Goal: Information Seeking & Learning: Compare options

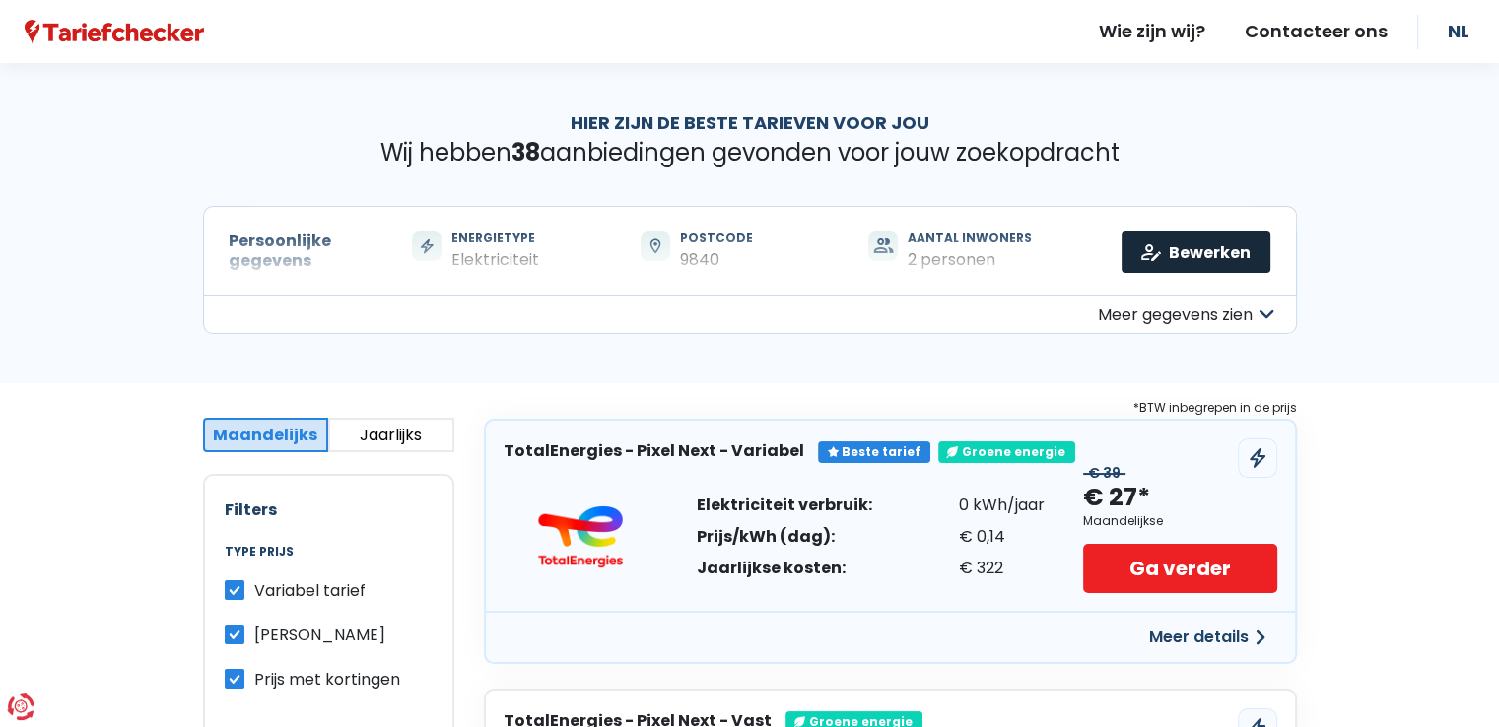
click at [1186, 255] on link "Bewerken" at bounding box center [1196, 252] width 149 height 41
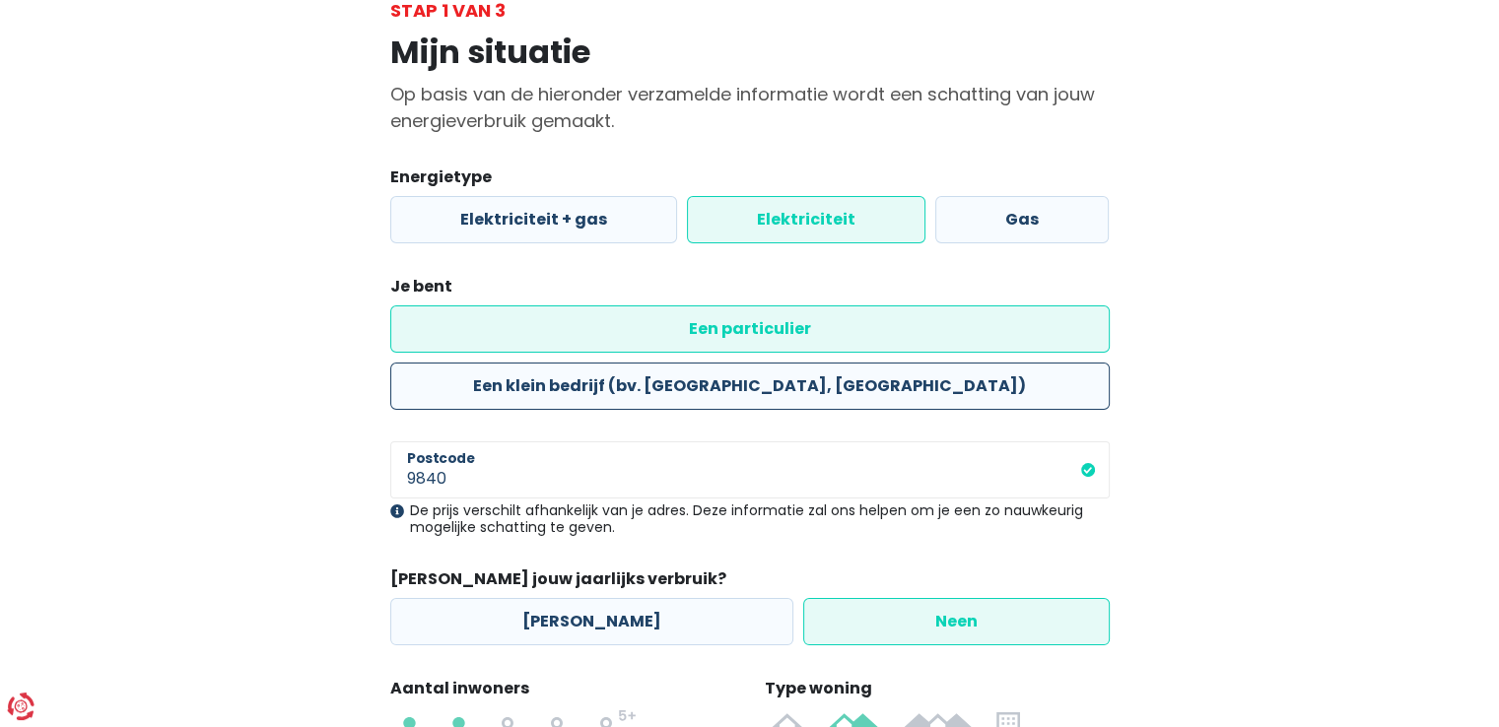
scroll to position [296, 0]
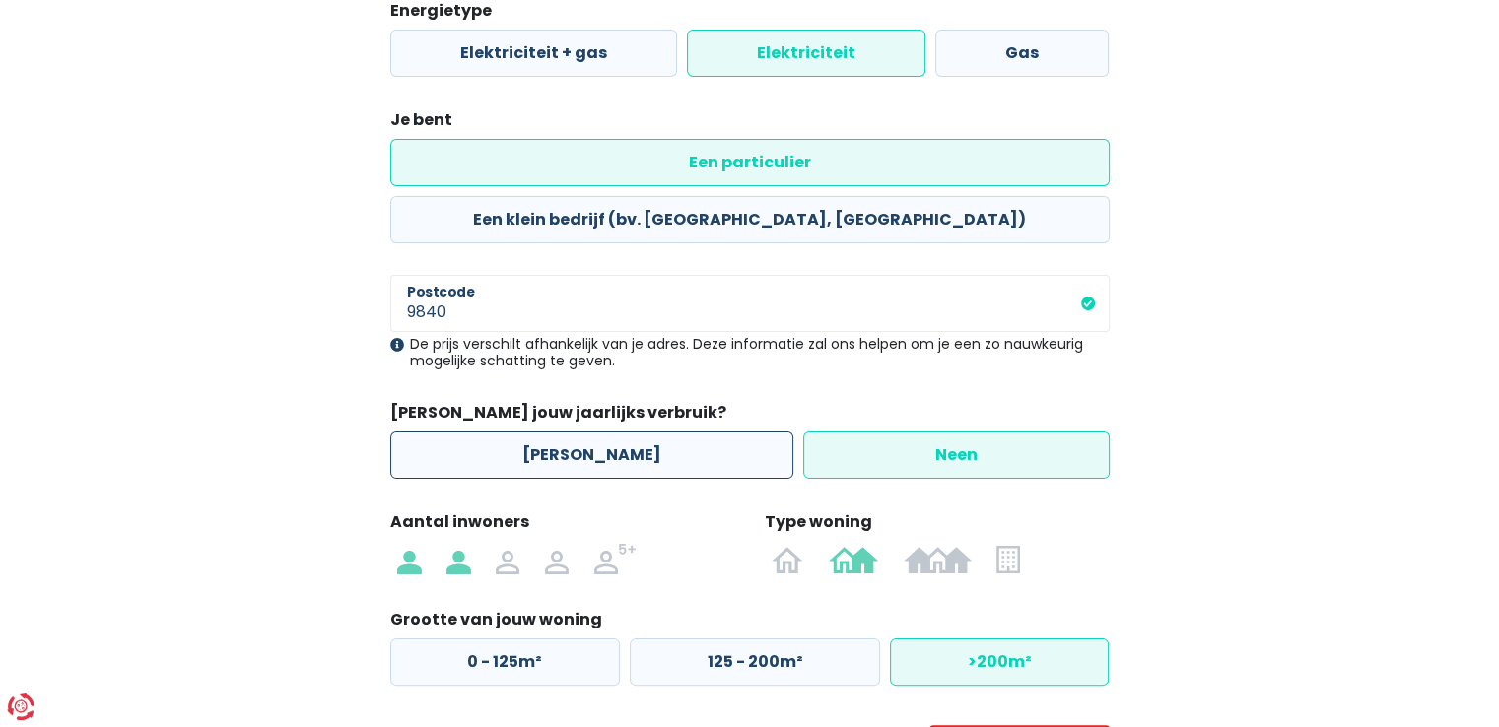
click at [576, 432] on label "[PERSON_NAME]" at bounding box center [591, 455] width 403 height 47
click at [576, 432] on input "[PERSON_NAME]" at bounding box center [591, 455] width 403 height 47
radio input "true"
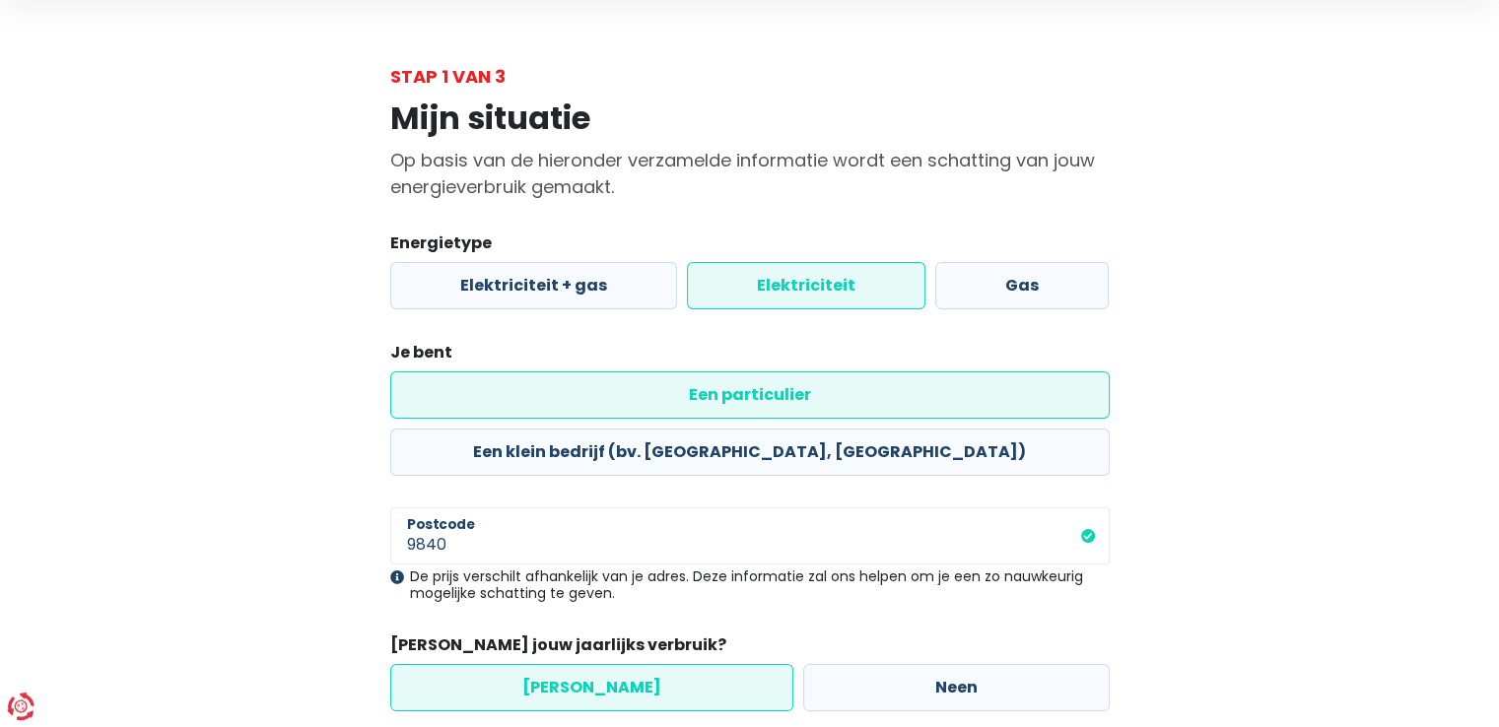
scroll to position [142, 0]
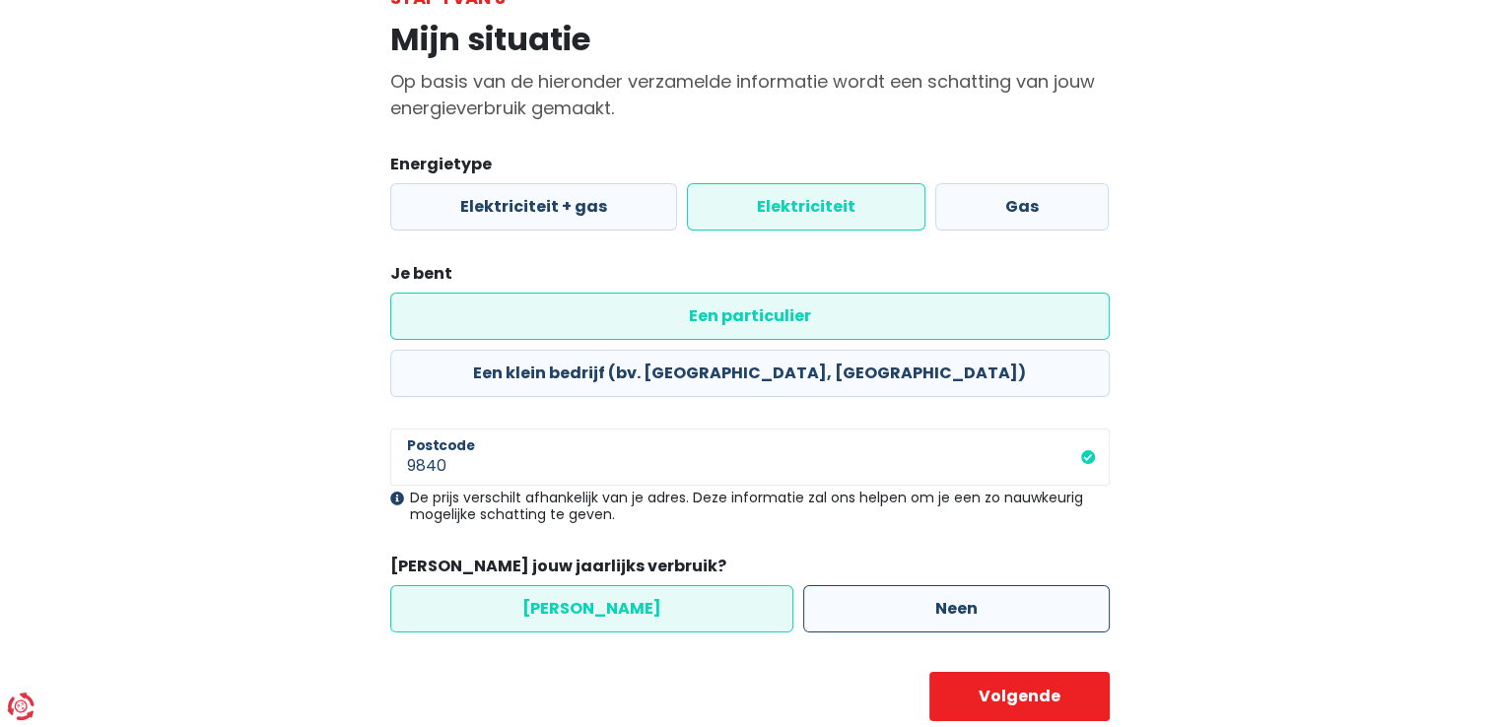
click at [901, 586] on label "Neen" at bounding box center [956, 609] width 307 height 47
click at [901, 586] on input "Neen" at bounding box center [956, 609] width 307 height 47
radio input "true"
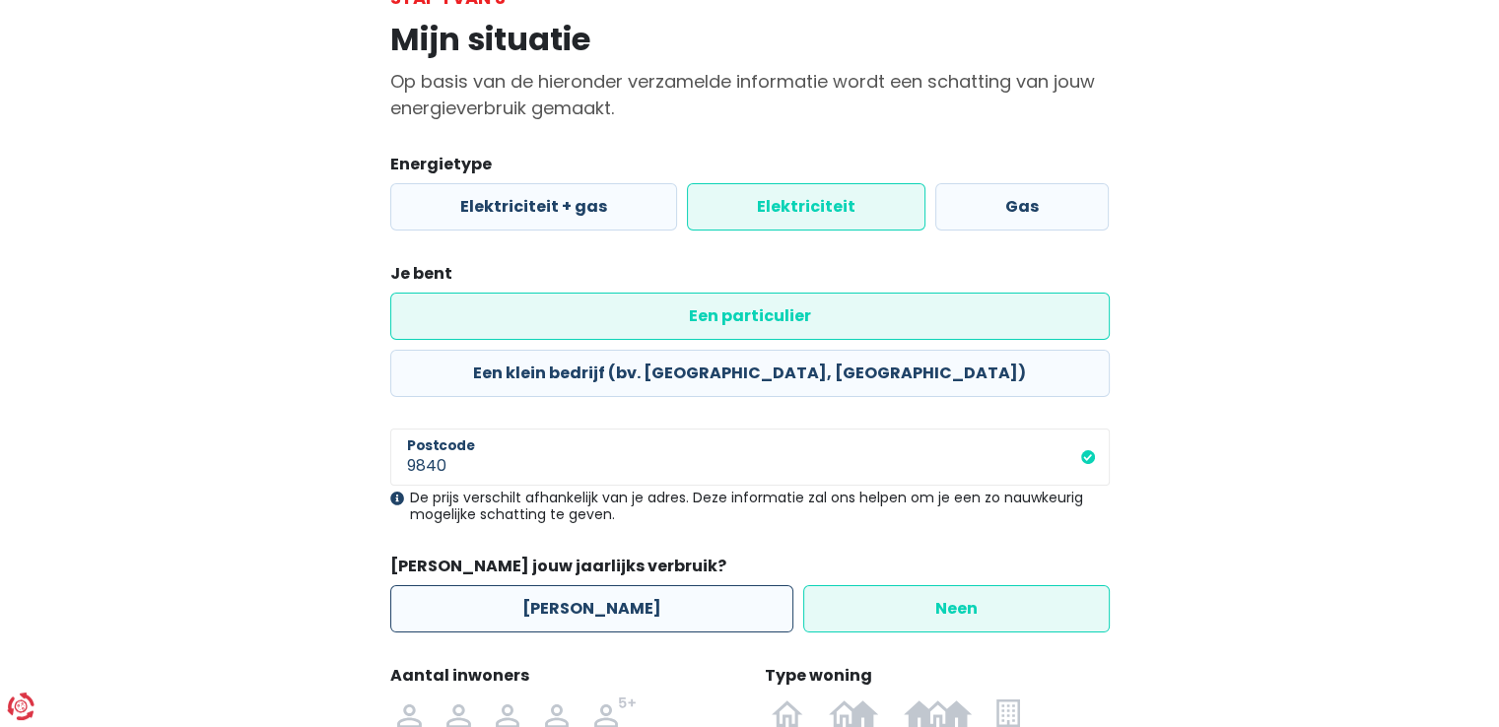
click at [566, 586] on label "[PERSON_NAME]" at bounding box center [591, 609] width 403 height 47
click at [566, 586] on input "[PERSON_NAME]" at bounding box center [591, 609] width 403 height 47
radio input "true"
radio input "false"
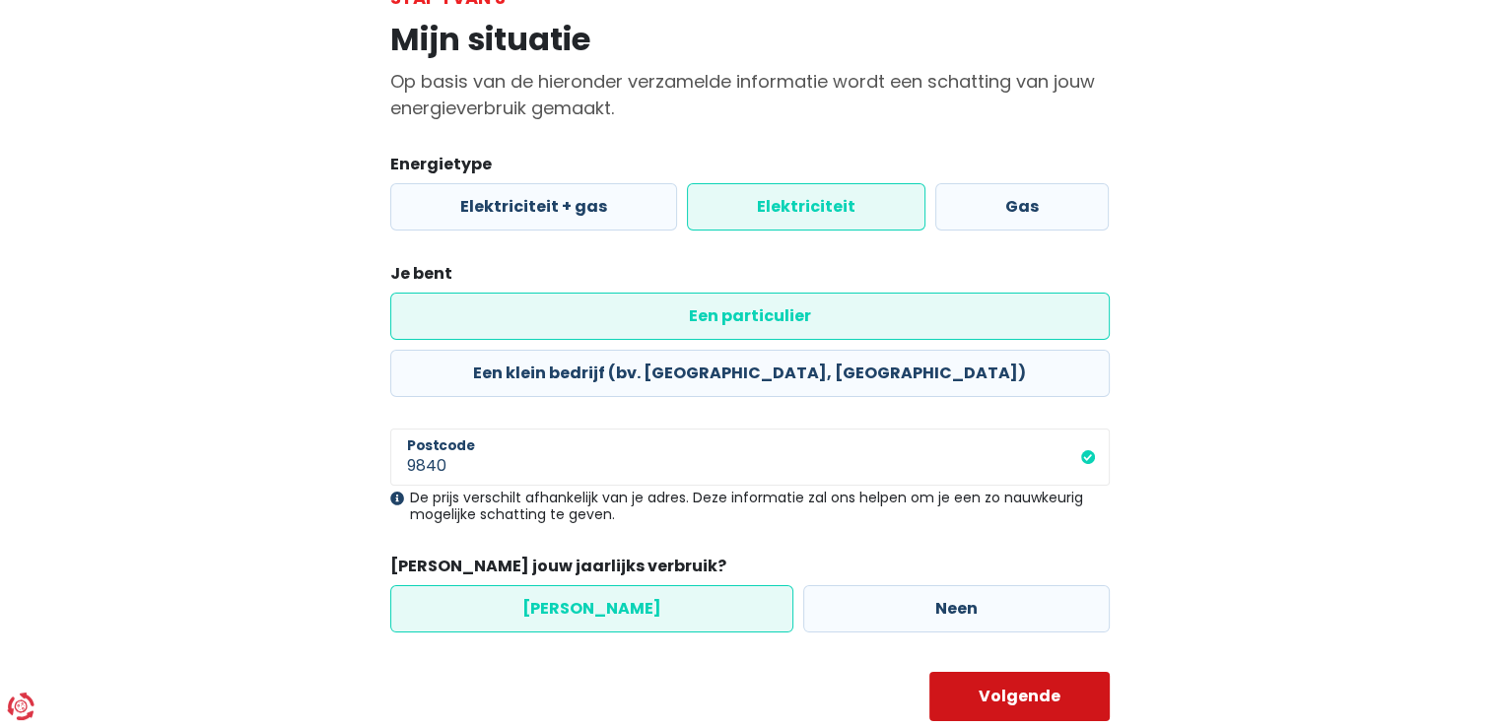
click at [1003, 672] on button "Volgende" at bounding box center [1020, 696] width 180 height 49
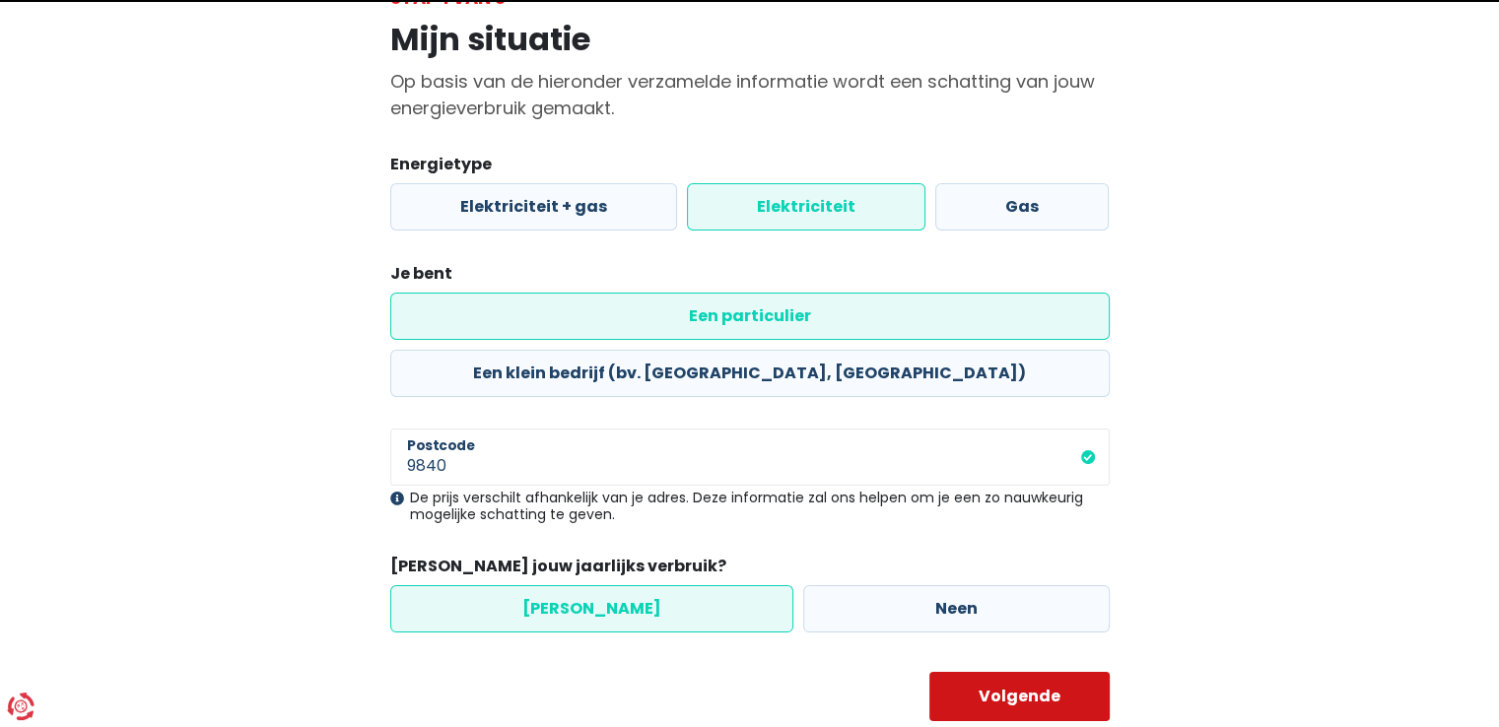
select select "day_night_bi_hourly"
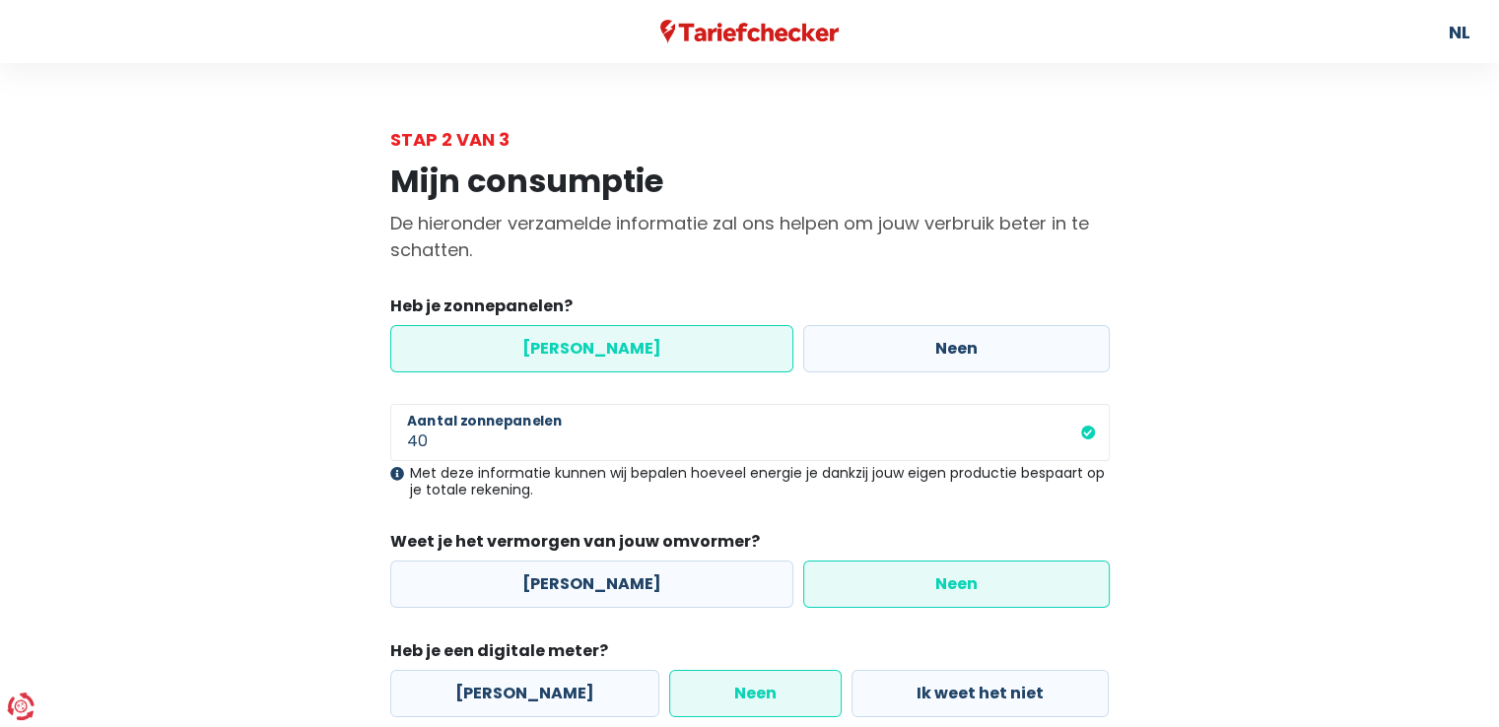
click at [569, 356] on label "[PERSON_NAME]" at bounding box center [591, 348] width 403 height 47
click at [569, 356] on input "[PERSON_NAME]" at bounding box center [591, 348] width 403 height 47
click at [915, 578] on label "Neen" at bounding box center [956, 584] width 307 height 47
click at [915, 578] on input "Neen" at bounding box center [956, 584] width 307 height 47
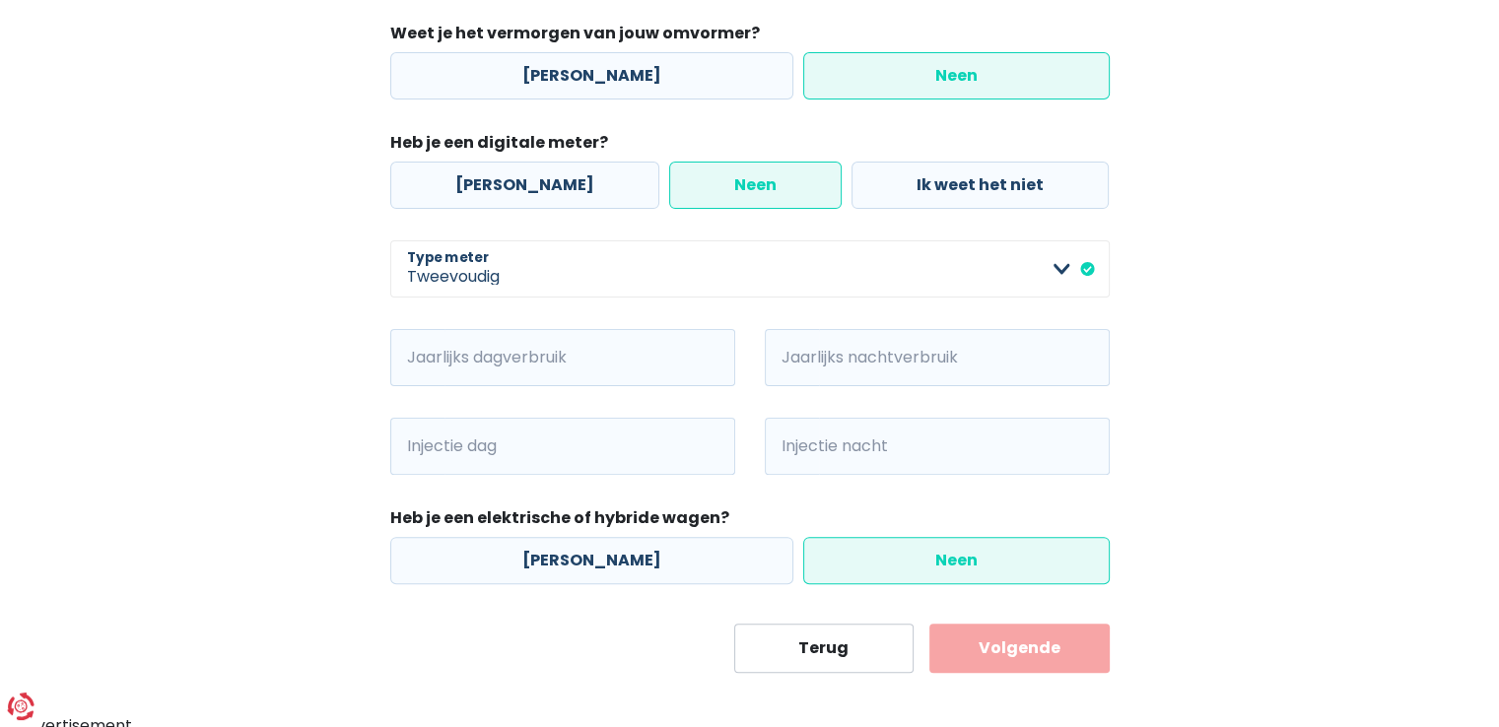
scroll to position [519, 0]
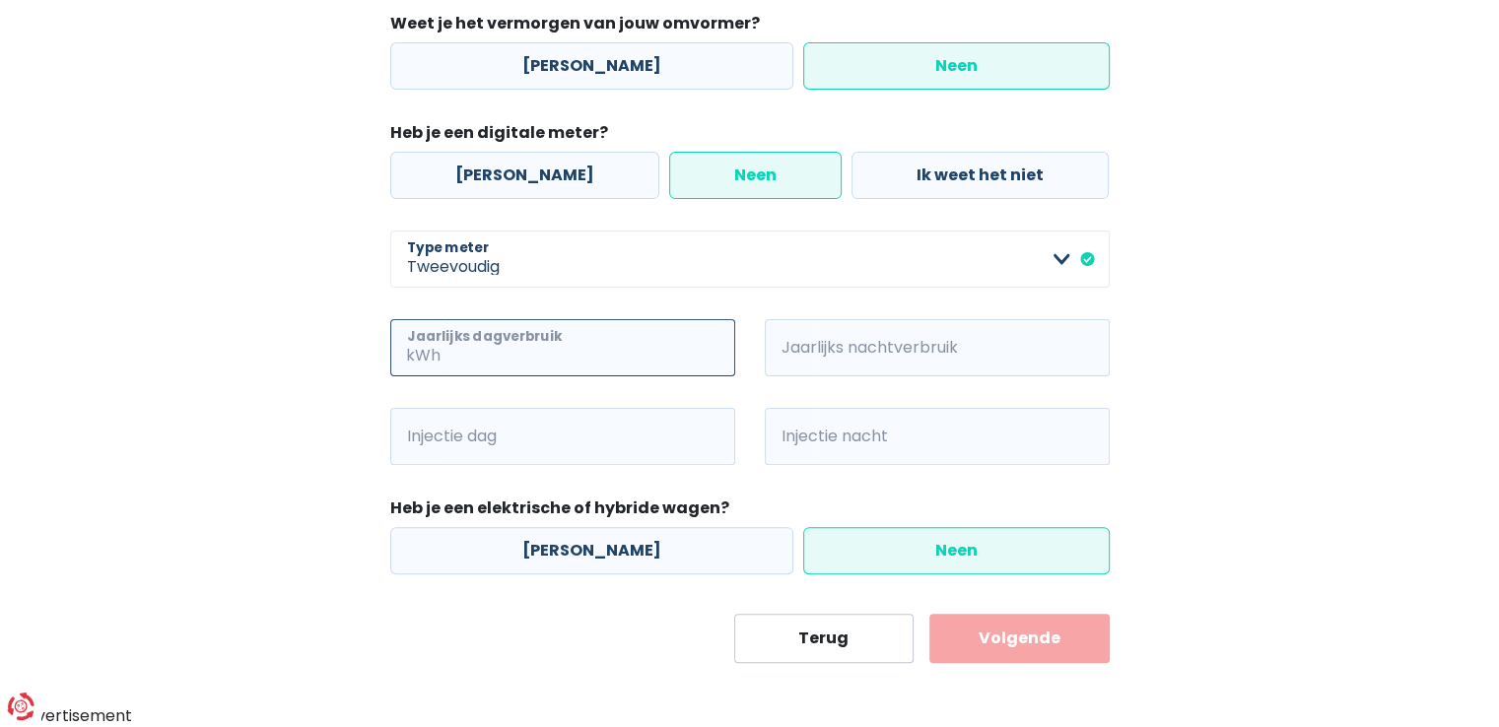
click at [512, 348] on input "Jaarlijks dagverbruik" at bounding box center [590, 347] width 291 height 57
type input "0"
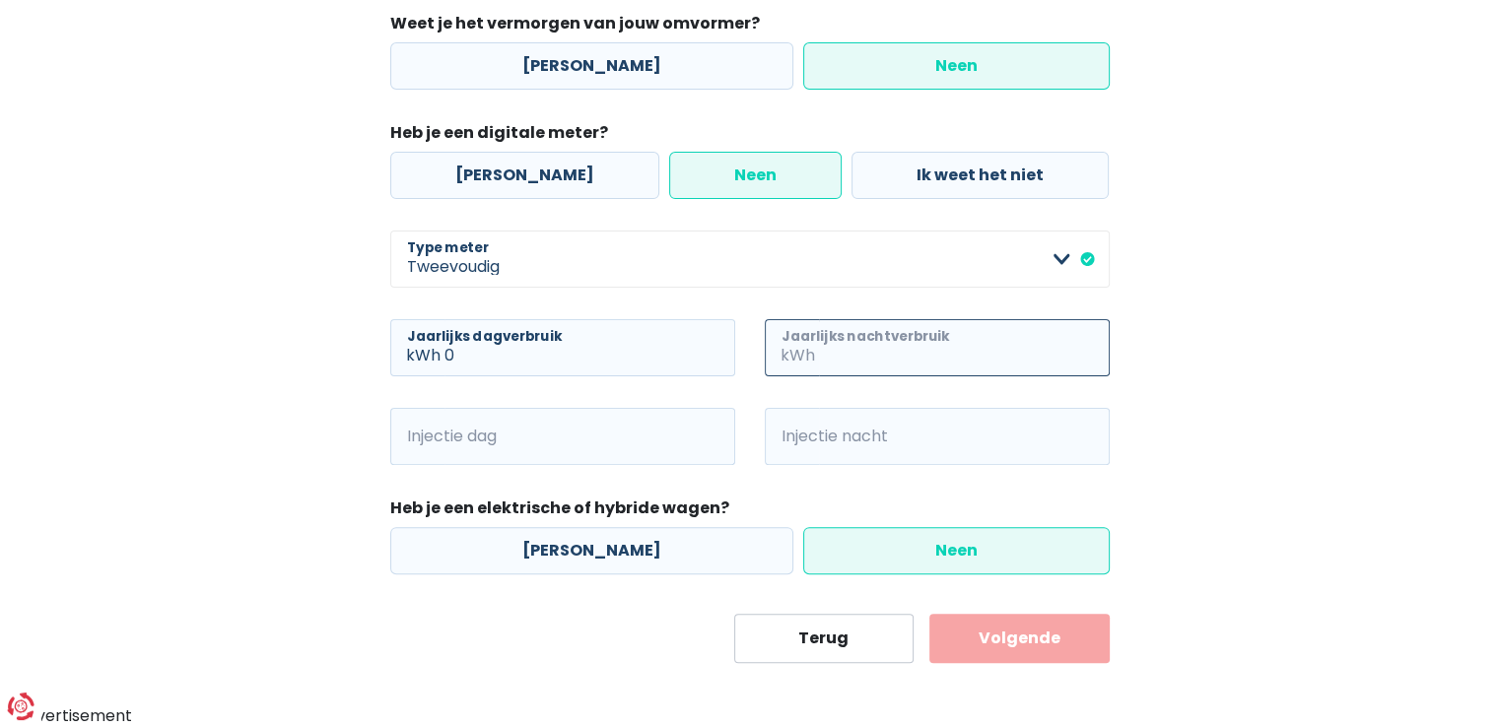
click at [828, 348] on input "Jaarlijks nachtverbruik" at bounding box center [964, 347] width 291 height 57
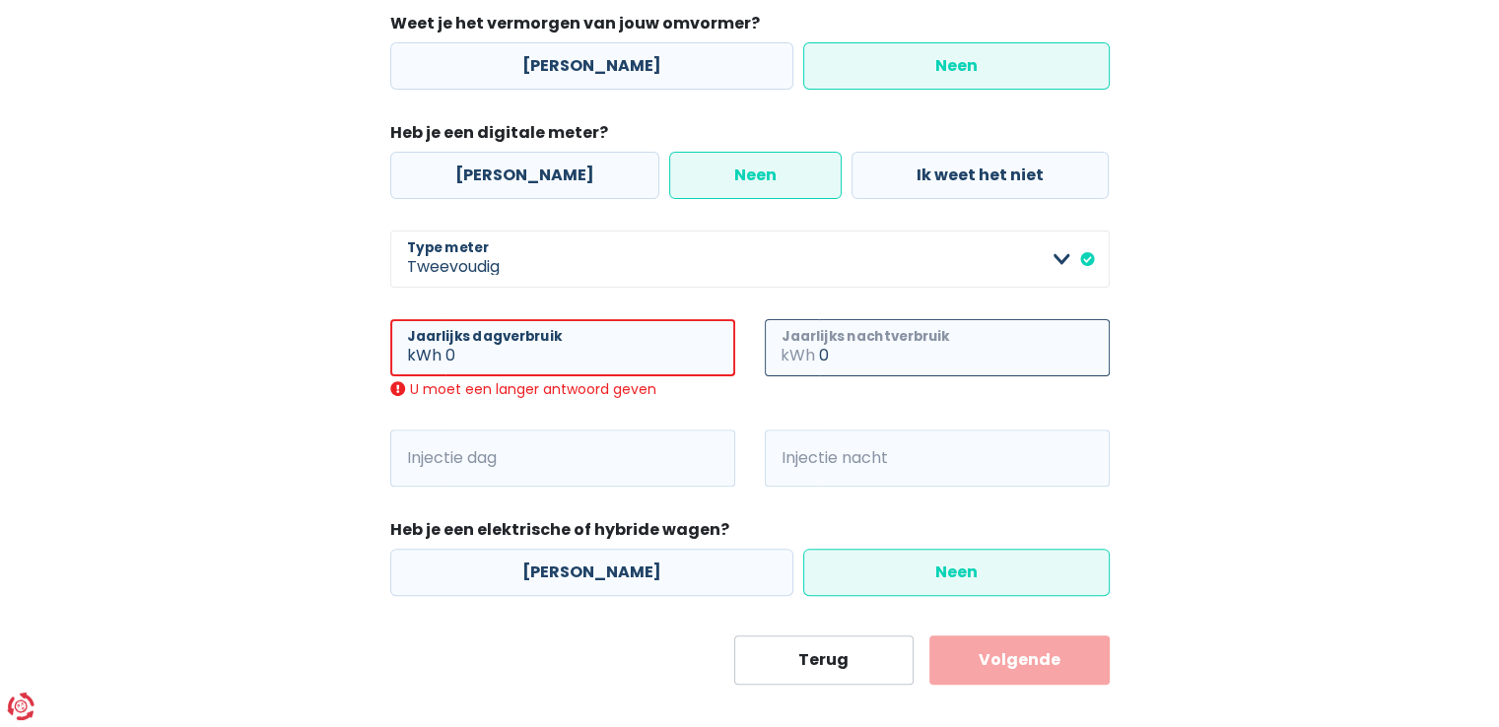
type input "0"
click at [461, 356] on input "0" at bounding box center [591, 347] width 290 height 57
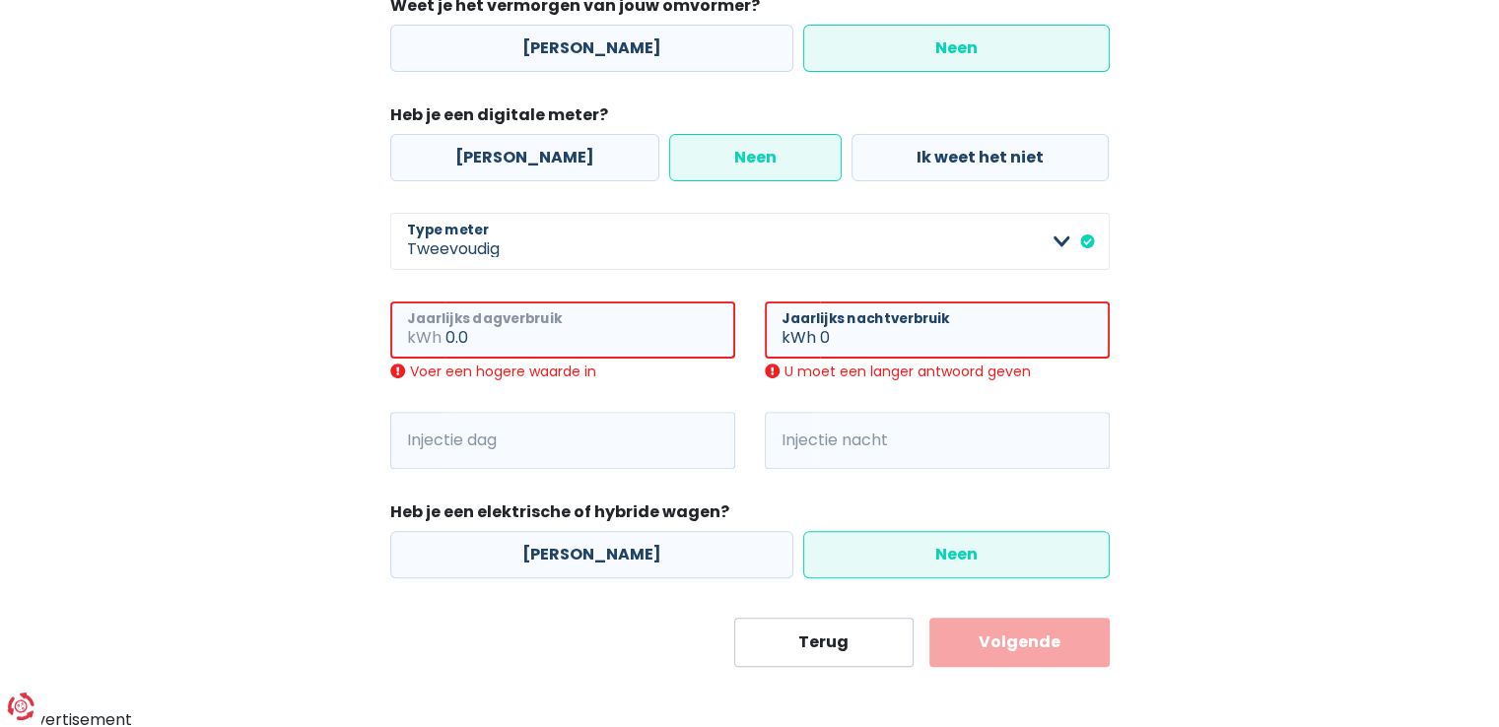
scroll to position [540, 0]
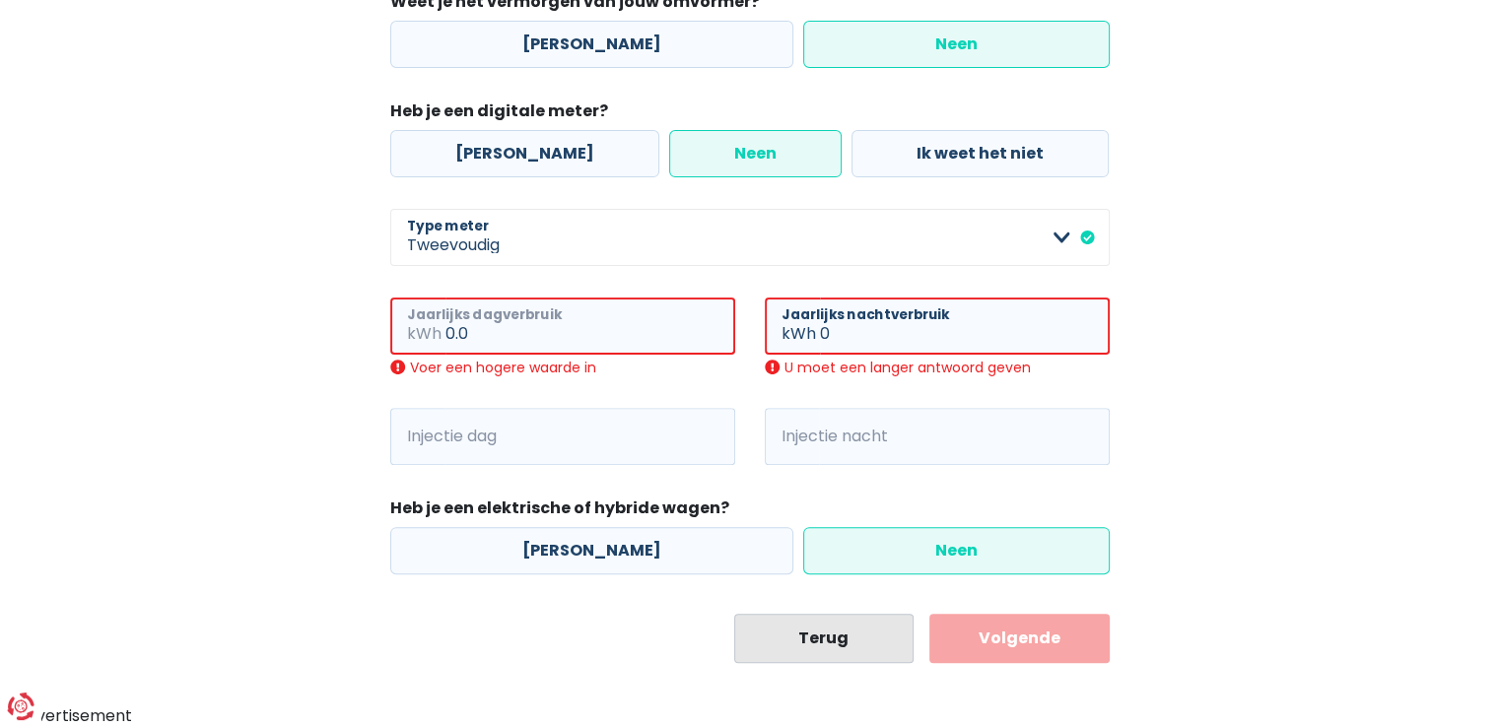
type input "0.0"
click at [823, 644] on button "Terug" at bounding box center [824, 638] width 180 height 49
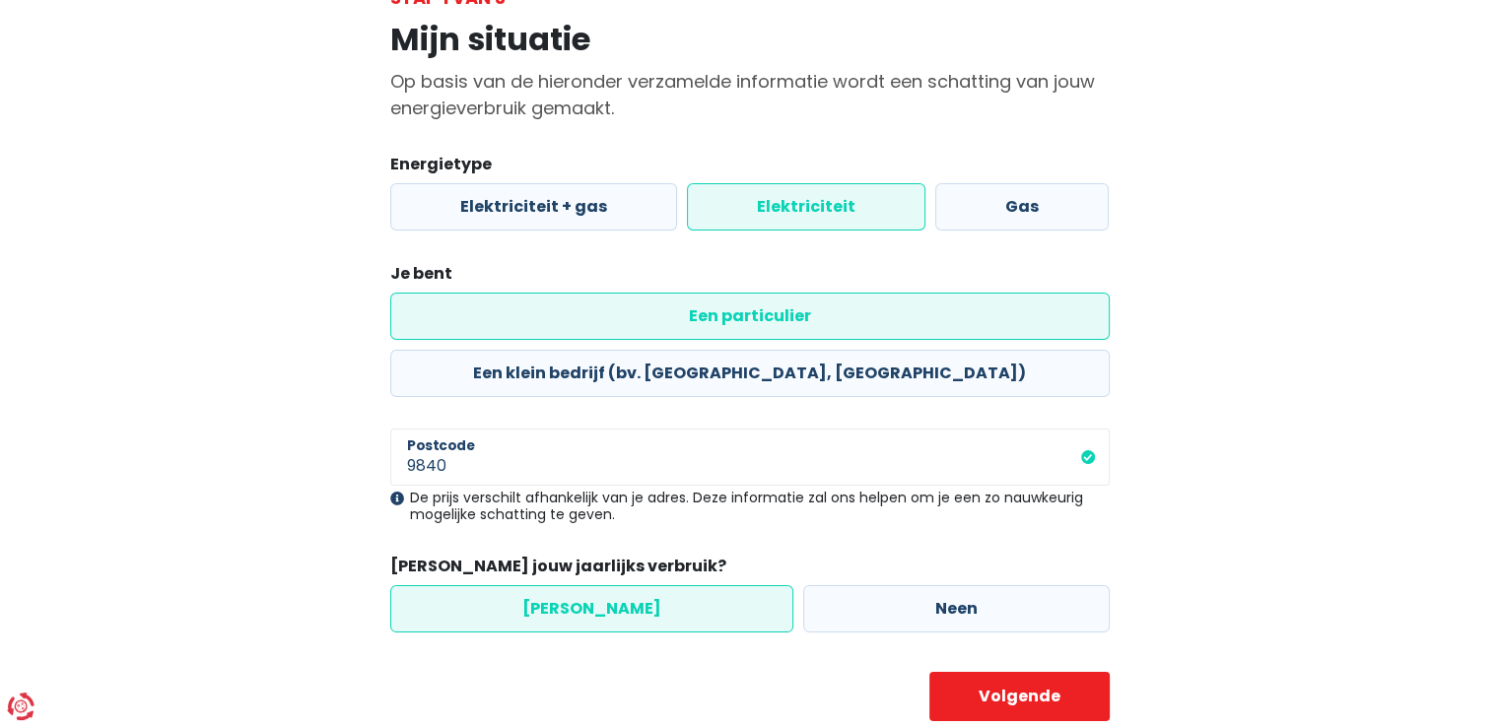
scroll to position [142, 0]
